Goal: Task Accomplishment & Management: Manage account settings

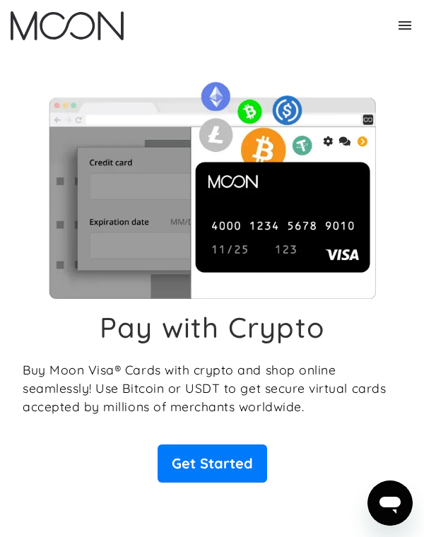
click at [411, 20] on icon at bounding box center [404, 25] width 17 height 17
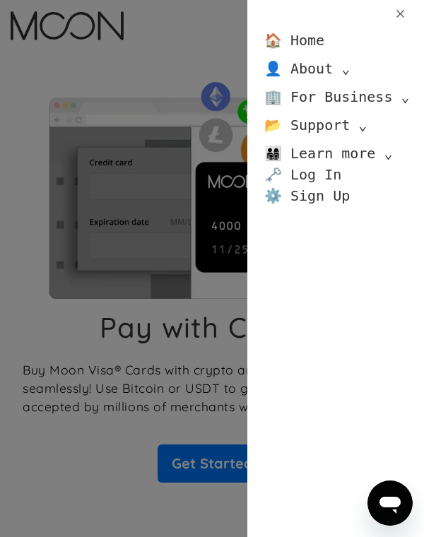
click at [326, 170] on link "🗝️ Log In" at bounding box center [302, 174] width 77 height 21
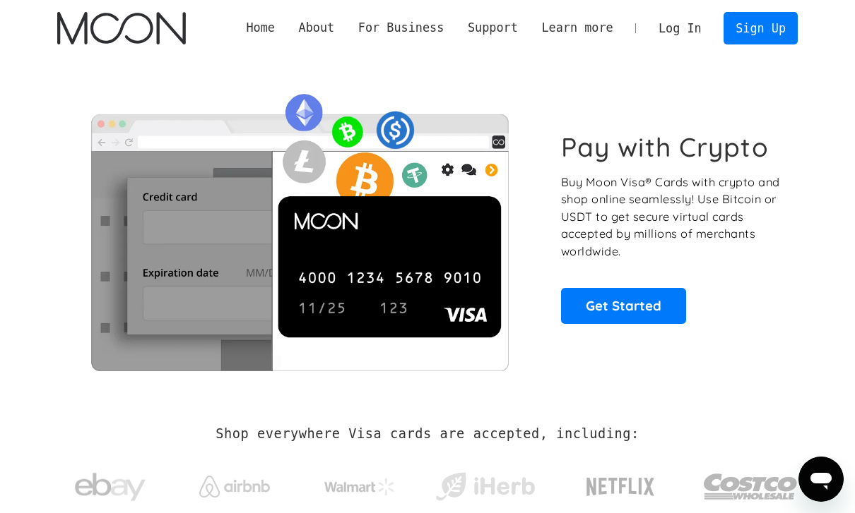
click at [685, 25] on link "Log In" at bounding box center [679, 28] width 66 height 31
